Goal: Task Accomplishment & Management: Use online tool/utility

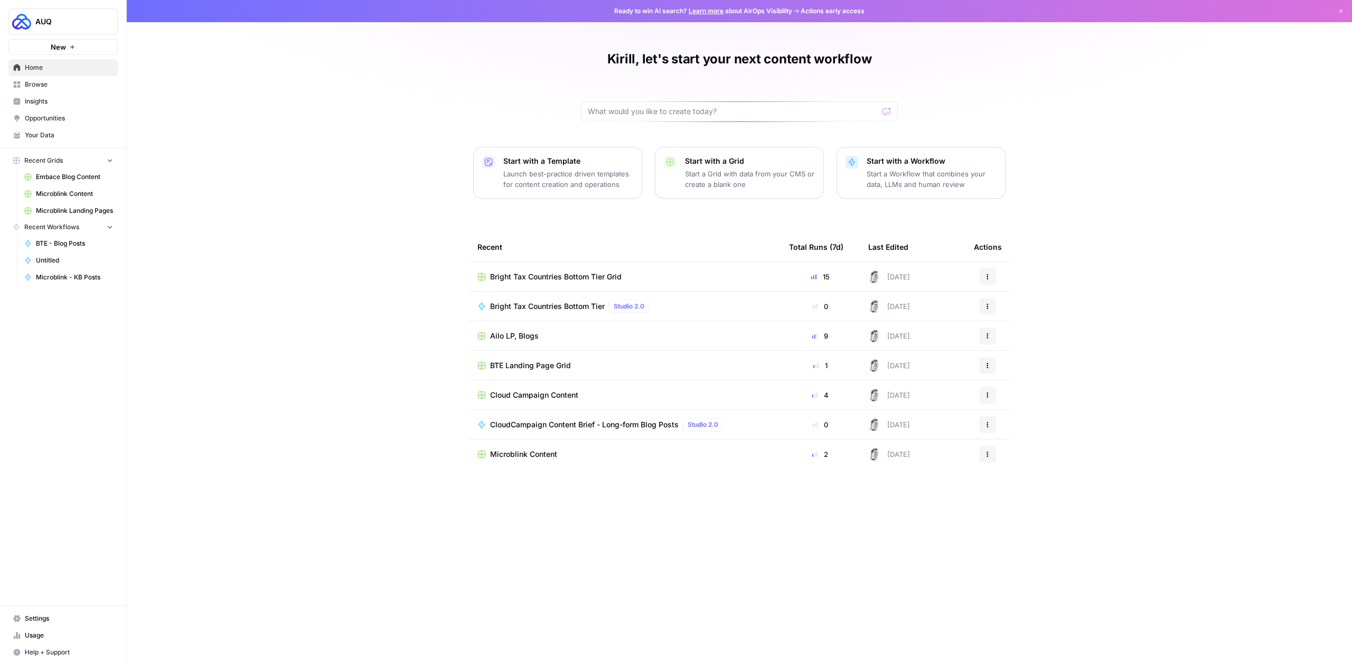
click at [70, 176] on span "Embace Blog Content" at bounding box center [74, 177] width 77 height 10
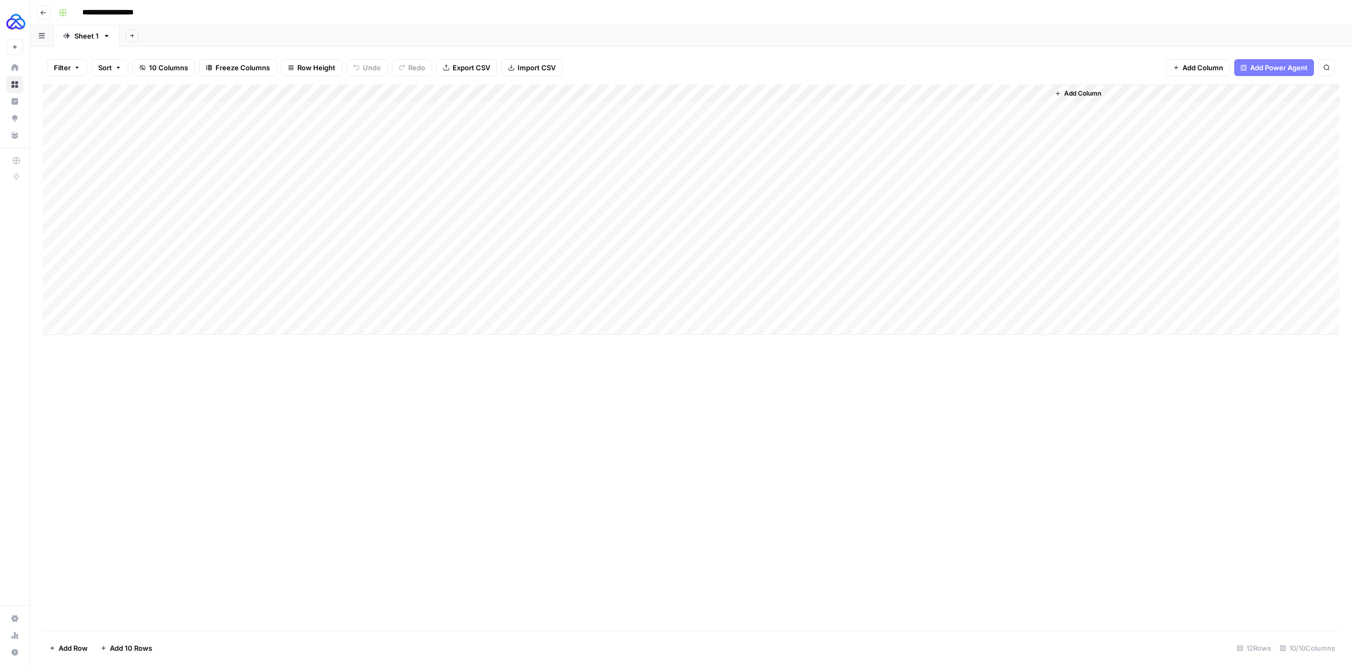
click at [604, 95] on div "Add Column" at bounding box center [691, 210] width 1297 height 250
click at [612, 196] on span "Edit Workflow" at bounding box center [640, 197] width 92 height 11
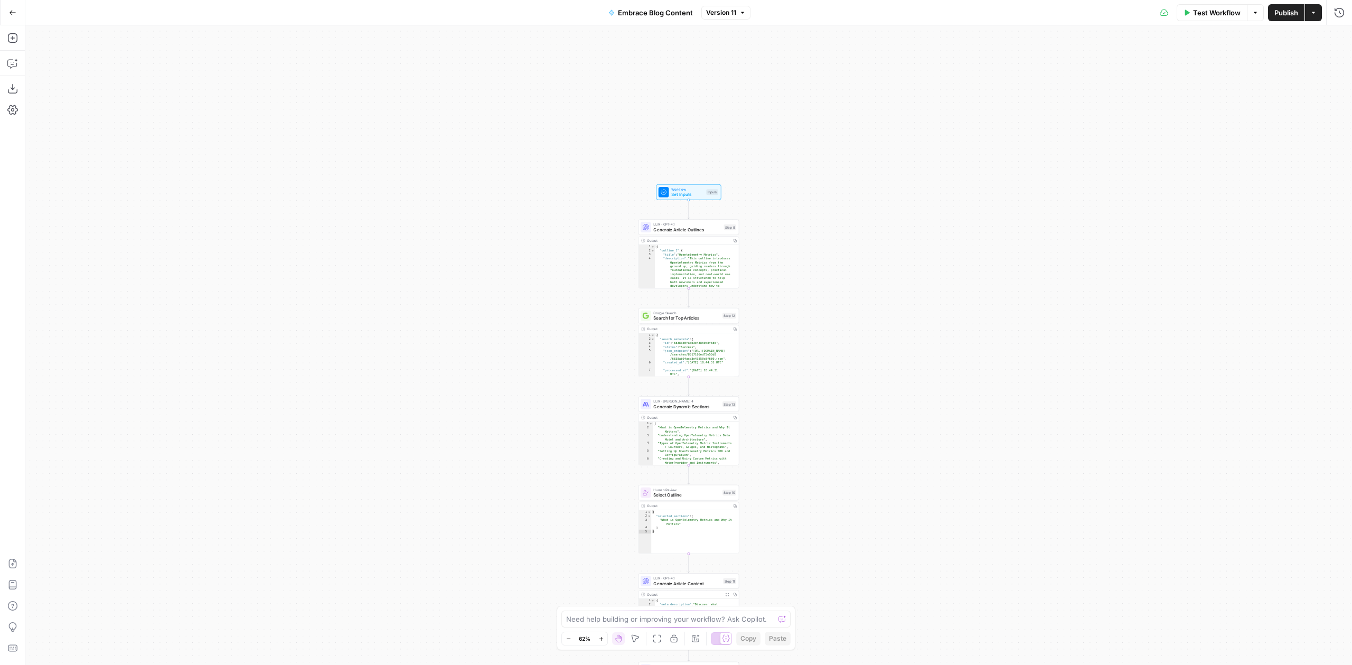
click at [15, 7] on button "Go Back" at bounding box center [12, 12] width 19 height 19
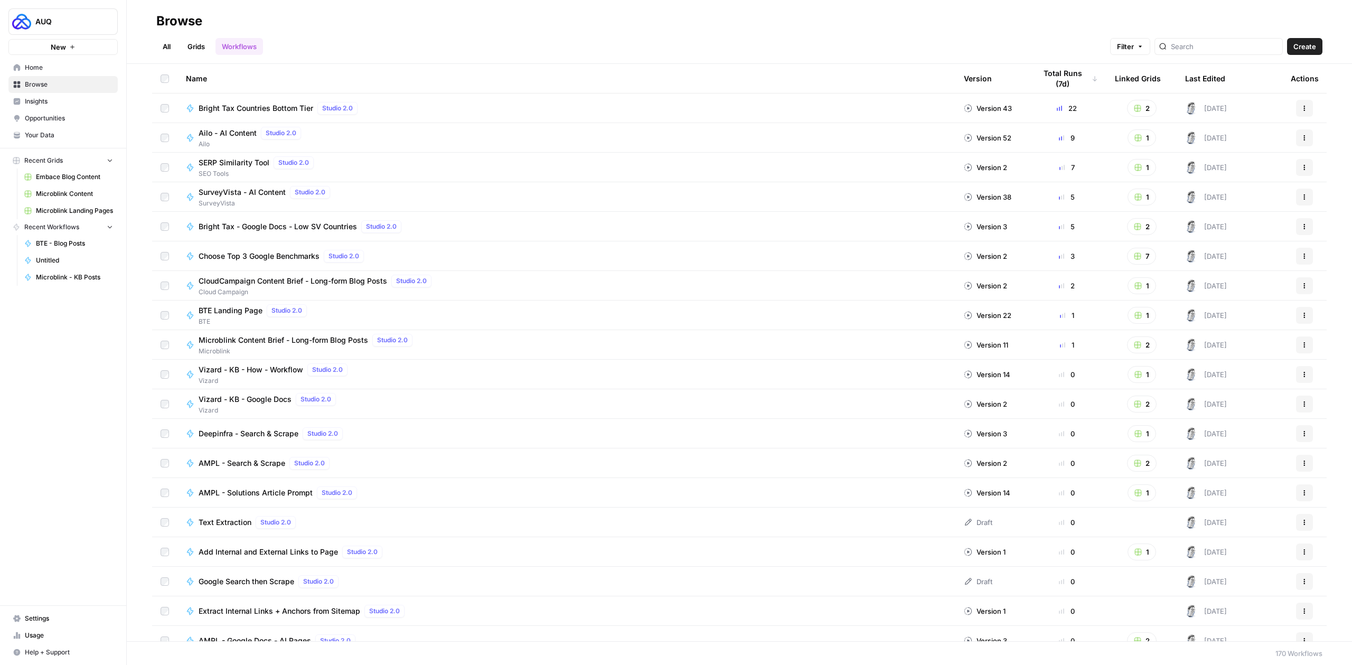
click at [51, 64] on span "Home" at bounding box center [69, 68] width 88 height 10
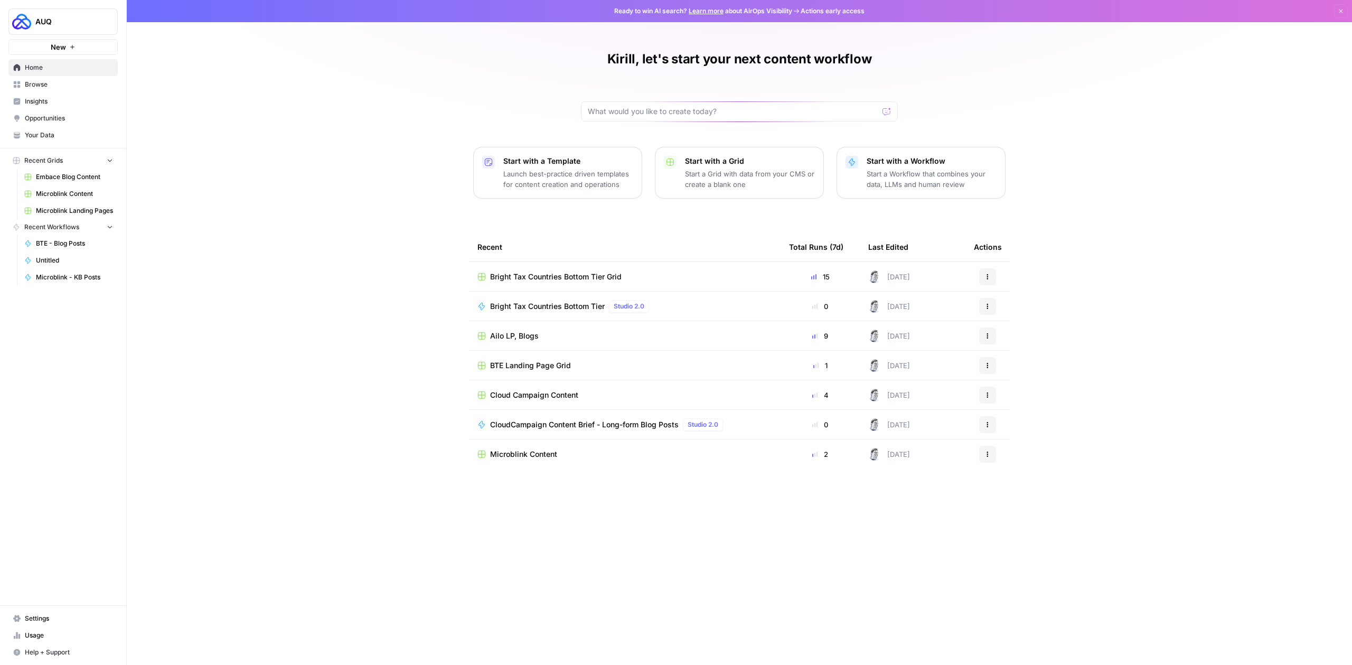
click at [47, 86] on span "Browse" at bounding box center [69, 85] width 88 height 10
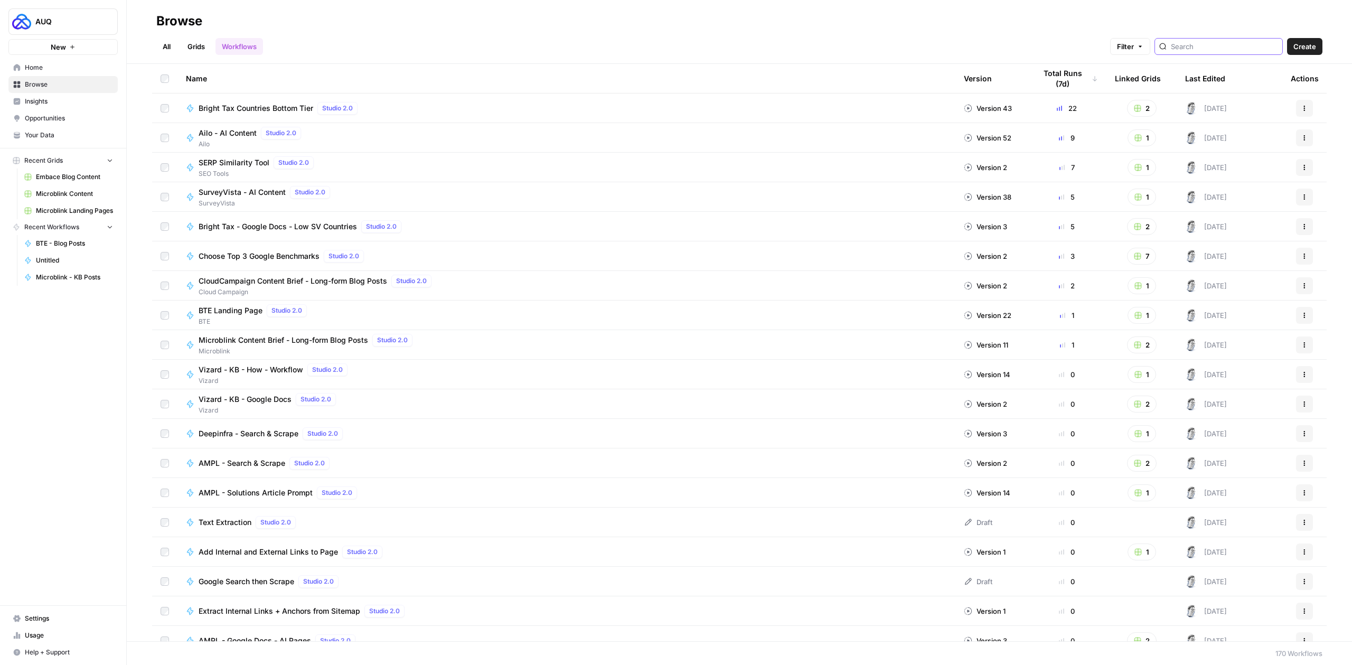
click at [1213, 46] on input "search" at bounding box center [1224, 46] width 107 height 11
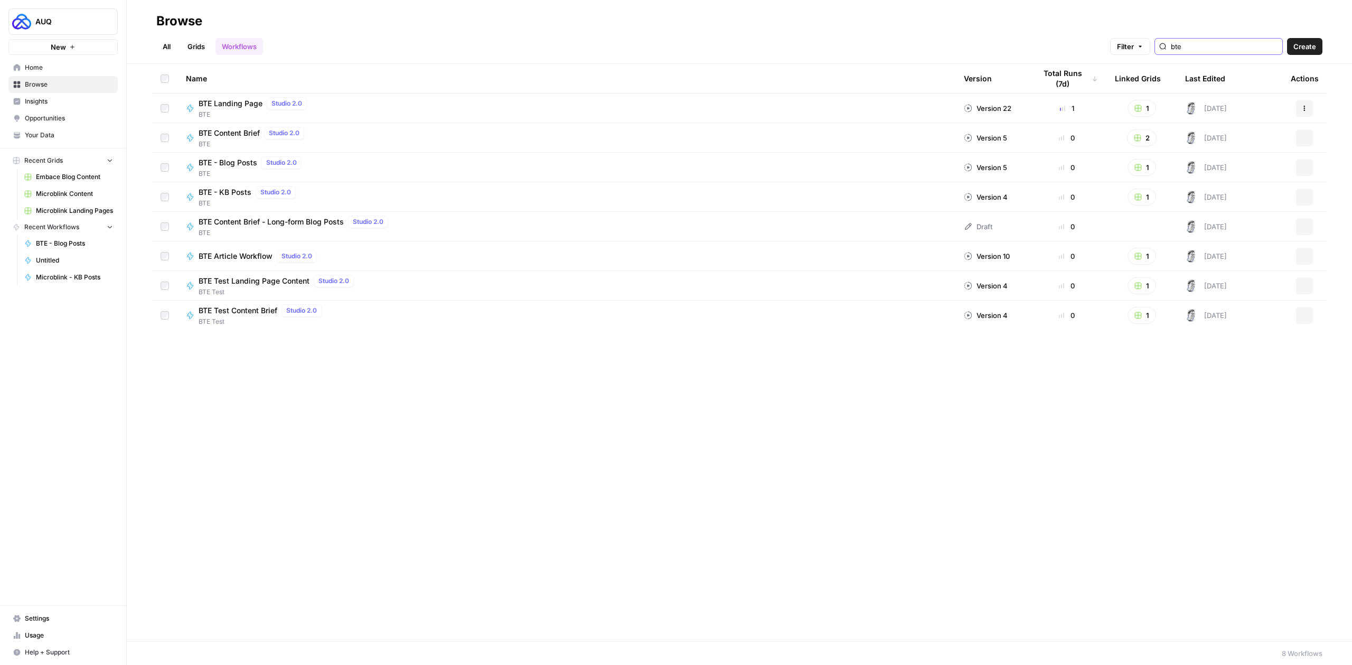
type input "bte"
drag, startPoint x: 192, startPoint y: 43, endPoint x: 203, endPoint y: 50, distance: 12.8
click at [192, 43] on link "Grids" at bounding box center [196, 46] width 30 height 17
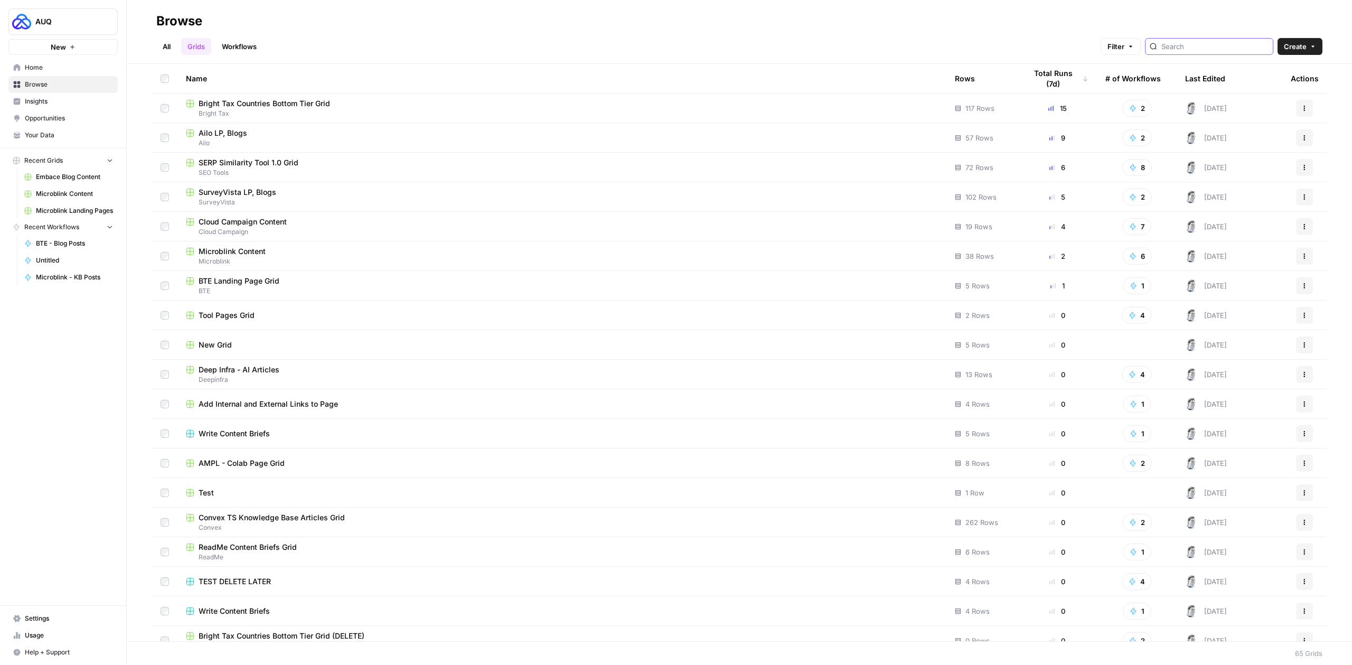
click at [1193, 48] on input "search" at bounding box center [1215, 46] width 107 height 11
type input "bte"
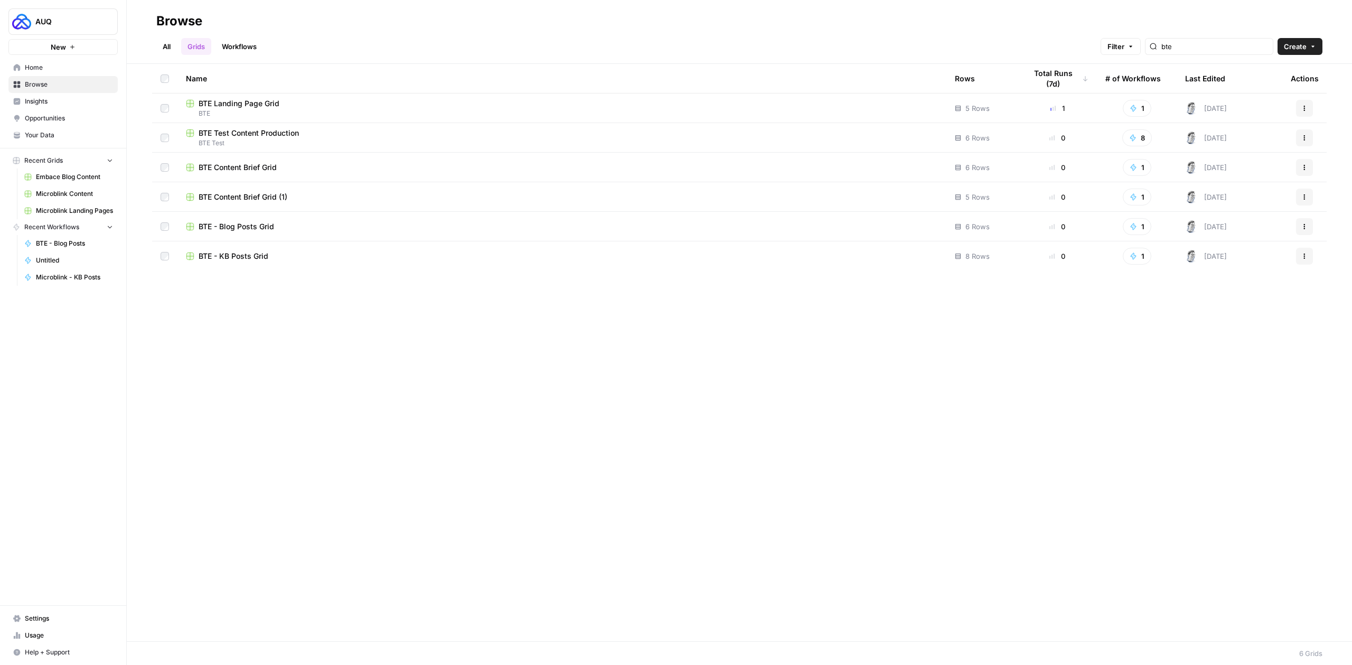
click at [267, 104] on span "BTE Landing Page Grid" at bounding box center [239, 103] width 81 height 11
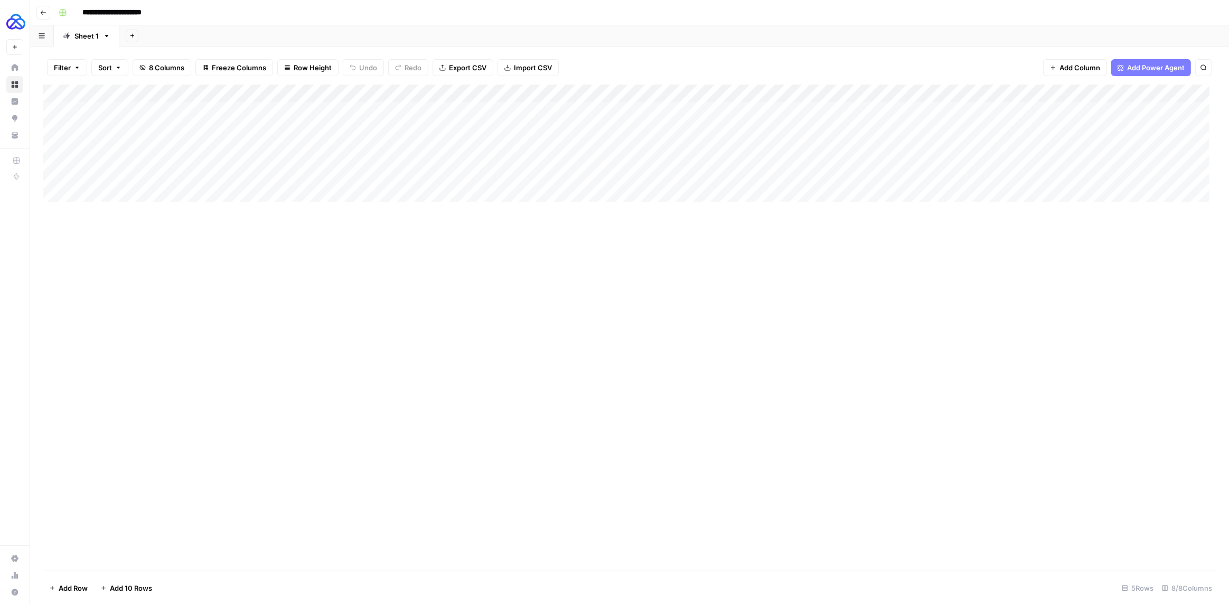
click at [942, 91] on div "Add Column" at bounding box center [630, 147] width 1174 height 125
click at [942, 198] on span "Edit Workflow" at bounding box center [965, 197] width 92 height 11
click at [549, 110] on div "Add Column" at bounding box center [630, 147] width 1174 height 125
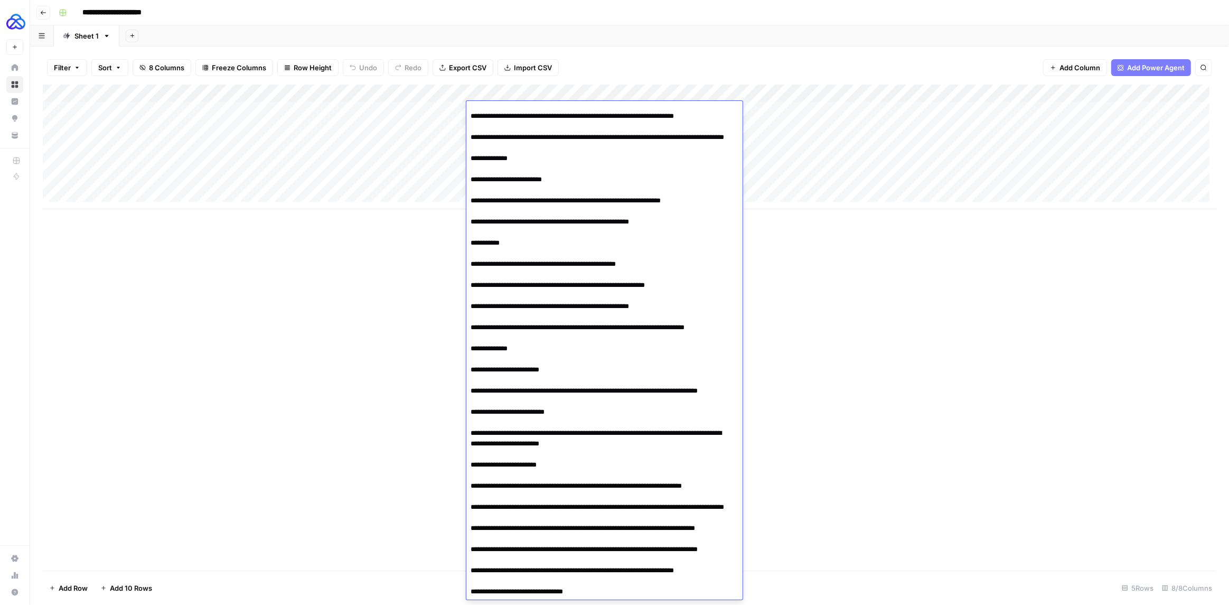
scroll to position [700, 0]
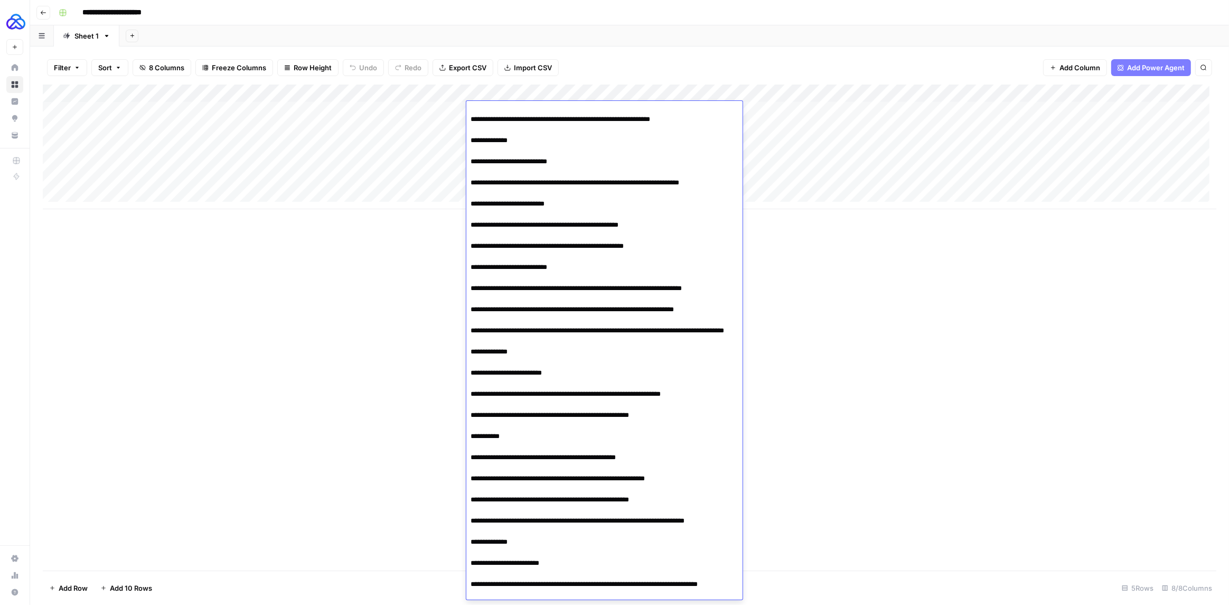
click at [822, 114] on div "Add Column" at bounding box center [630, 147] width 1174 height 125
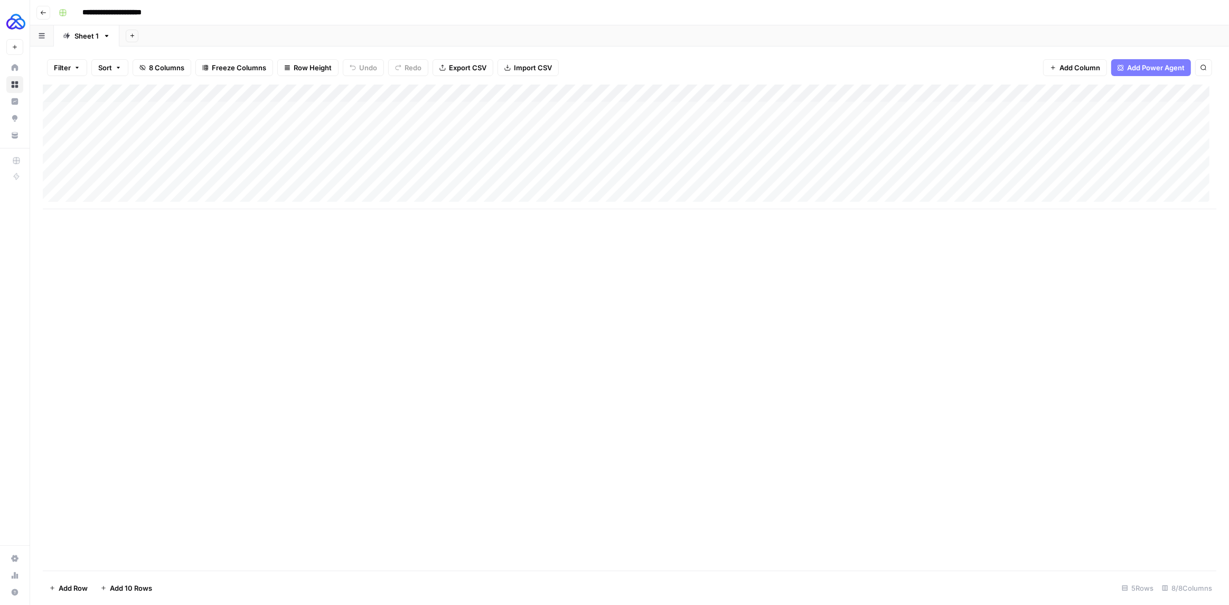
click at [822, 114] on div "Add Column" at bounding box center [630, 147] width 1174 height 125
click at [822, 114] on textarea "**********" at bounding box center [825, 122] width 169 height 36
click at [847, 178] on div "Add Column" at bounding box center [630, 147] width 1174 height 125
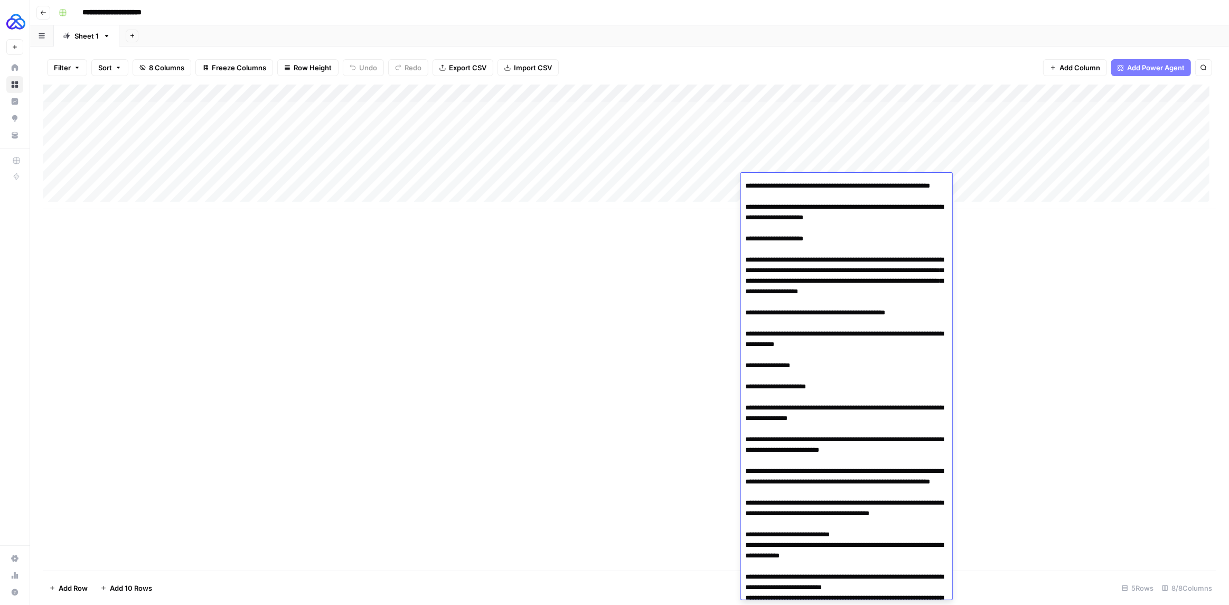
scroll to position [176, 0]
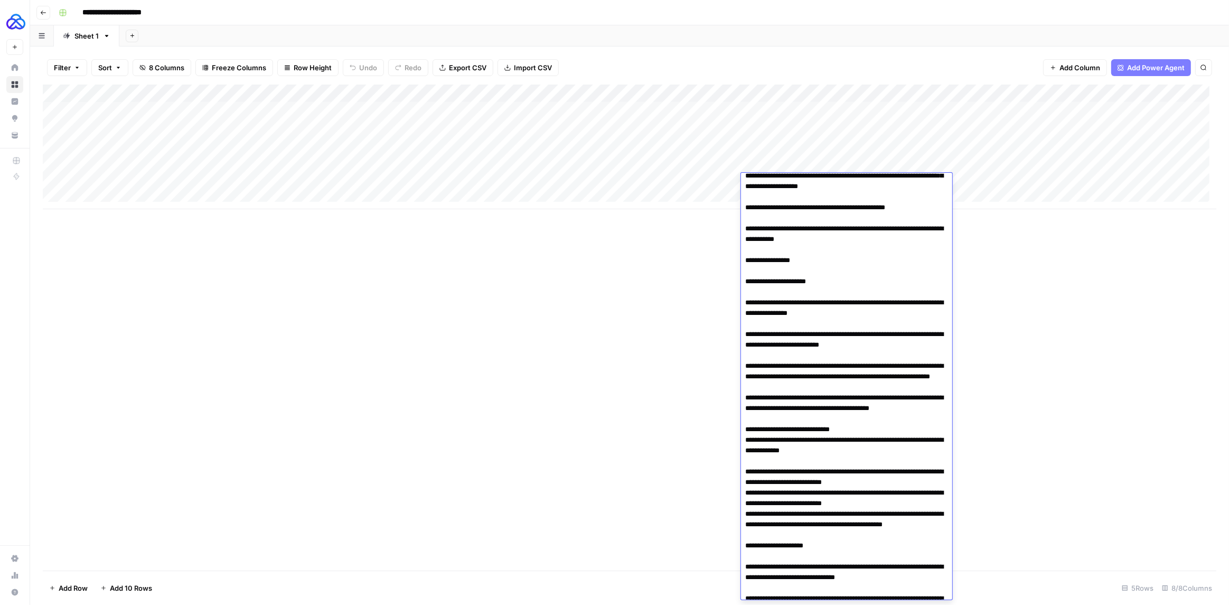
click at [552, 324] on div "Add Column" at bounding box center [630, 328] width 1174 height 486
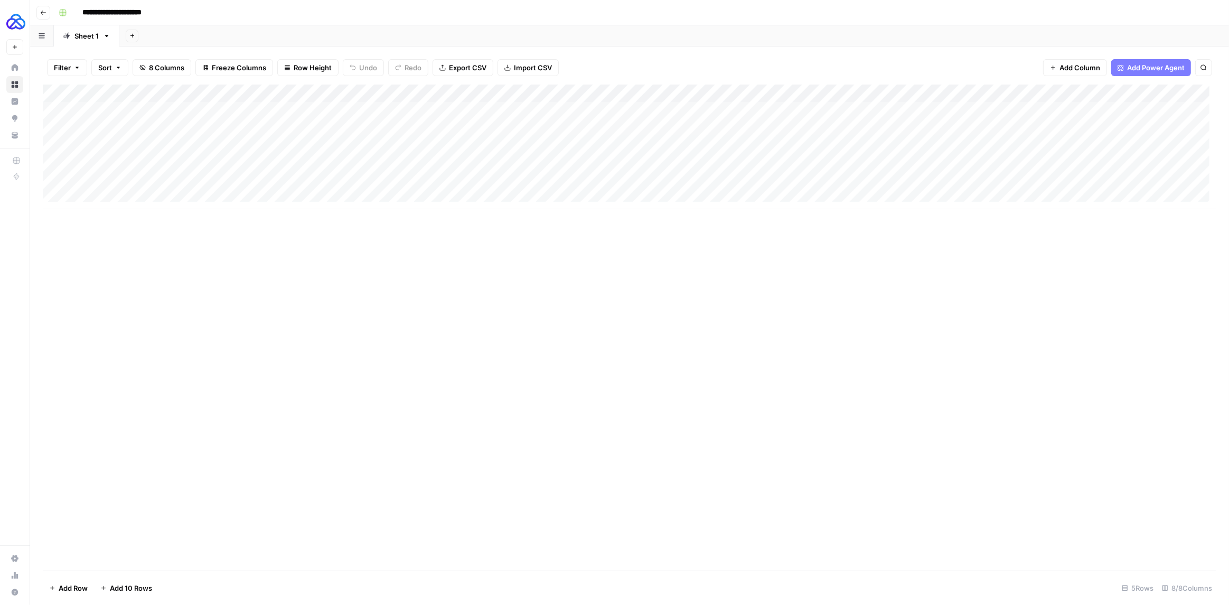
click at [794, 176] on div "Add Column" at bounding box center [630, 147] width 1174 height 125
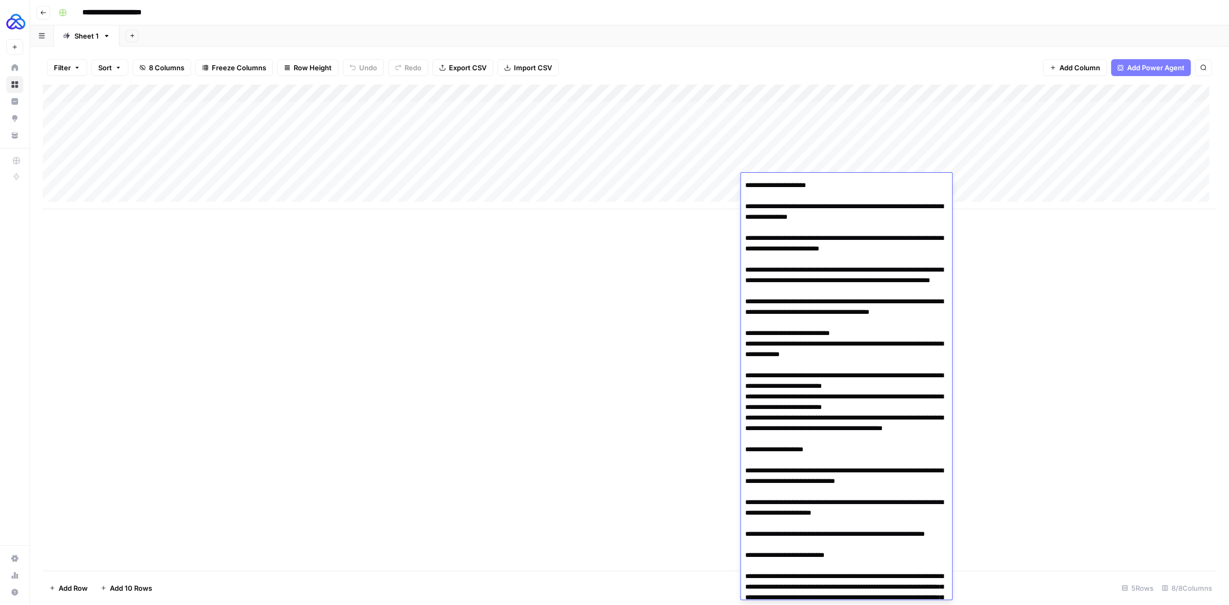
scroll to position [178, 0]
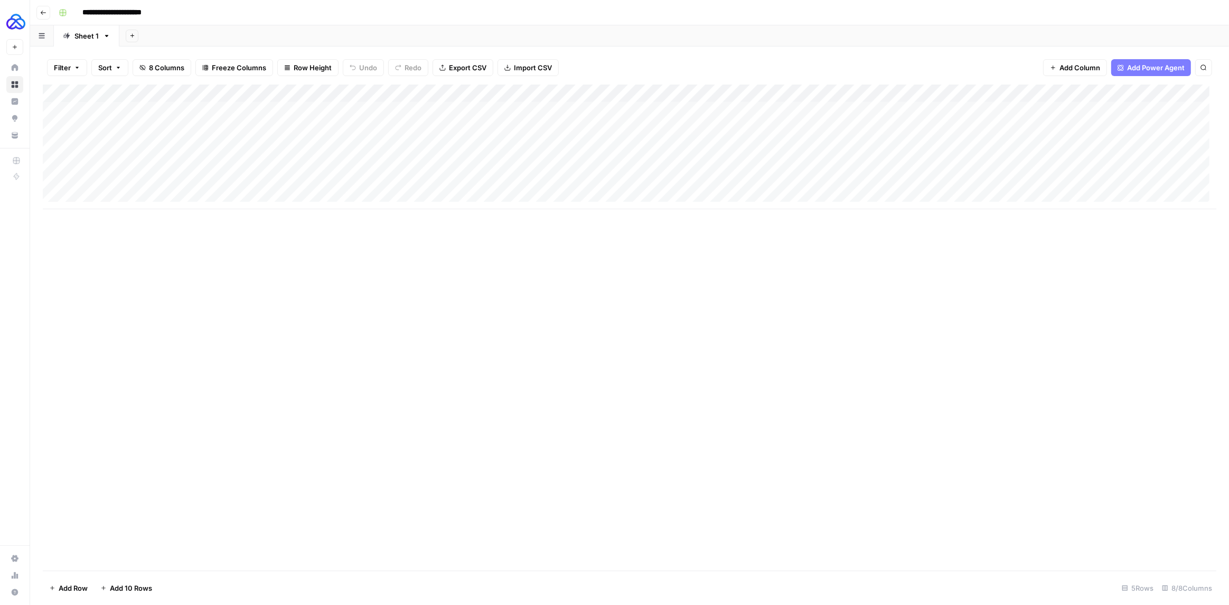
click at [464, 410] on div "Add Column" at bounding box center [630, 328] width 1174 height 486
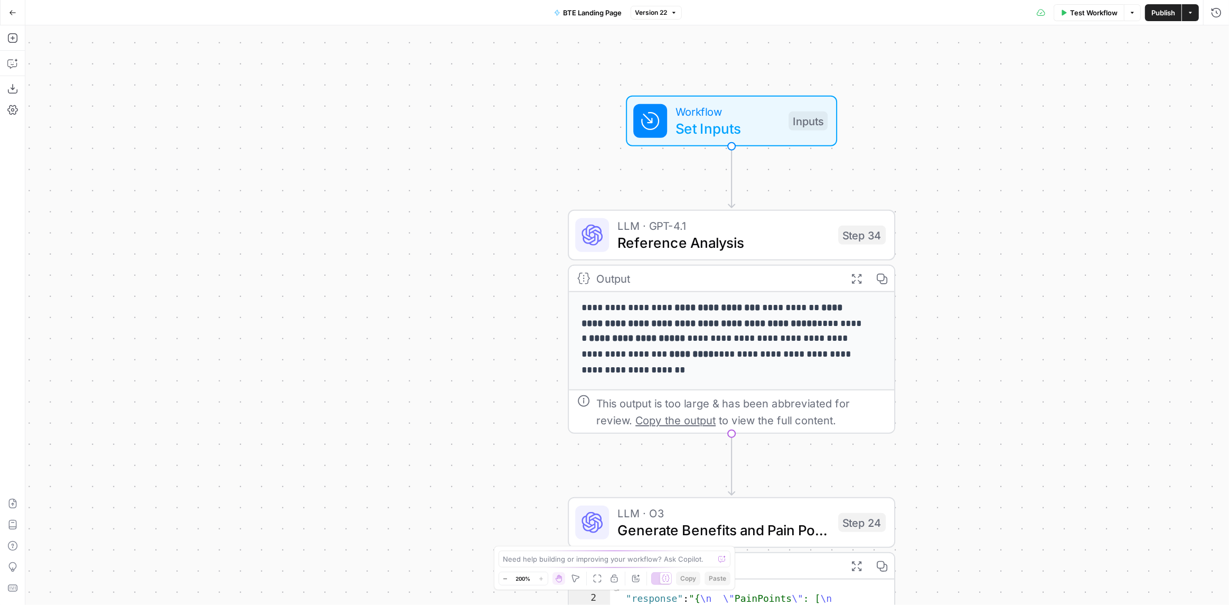
drag, startPoint x: 567, startPoint y: 305, endPoint x: 501, endPoint y: 291, distance: 67.4
click at [501, 291] on div "**********" at bounding box center [627, 315] width 1204 height 580
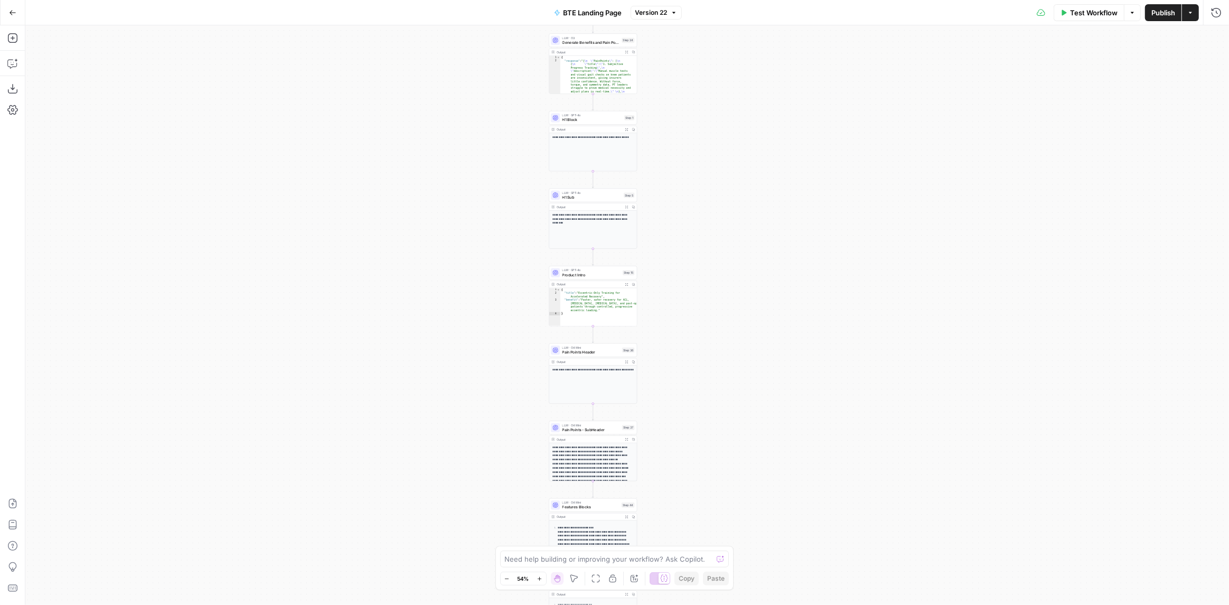
drag, startPoint x: 623, startPoint y: 171, endPoint x: 688, endPoint y: 161, distance: 65.7
click at [688, 161] on div "**********" at bounding box center [627, 315] width 1204 height 580
